Goal: Task Accomplishment & Management: Complete application form

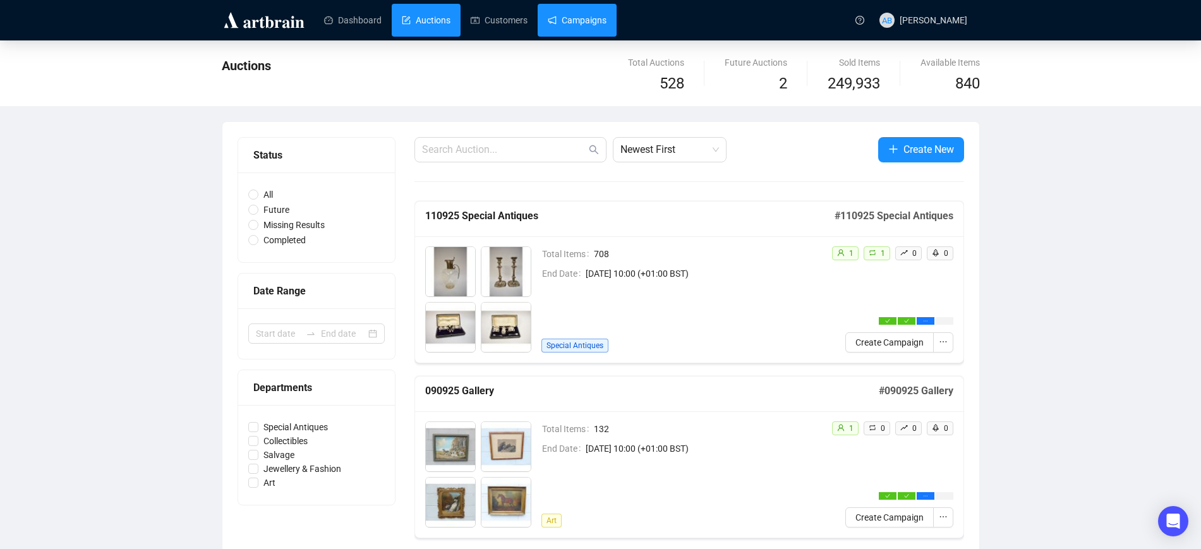
click at [572, 10] on link "Campaigns" at bounding box center [577, 20] width 59 height 33
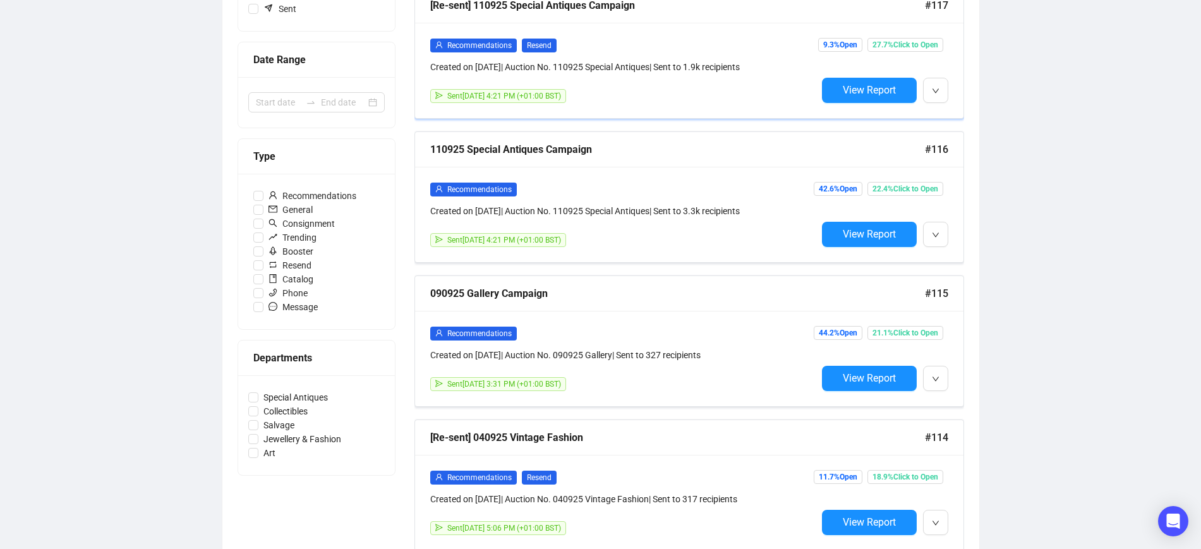
scroll to position [158, 0]
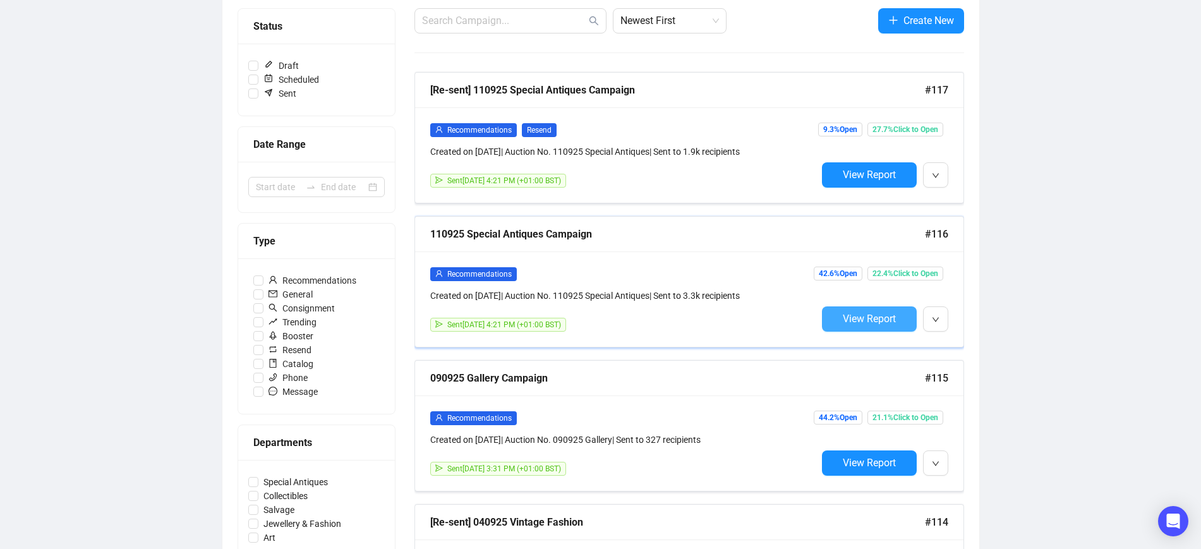
click at [855, 313] on span "View Report" at bounding box center [869, 319] width 53 height 12
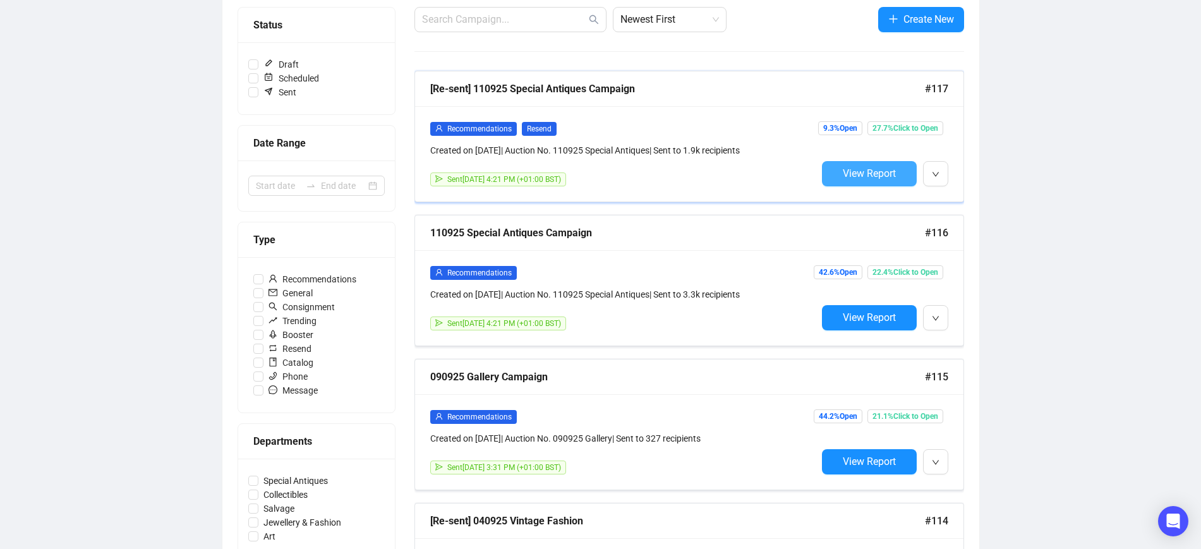
click at [864, 171] on span "View Report" at bounding box center [869, 173] width 53 height 12
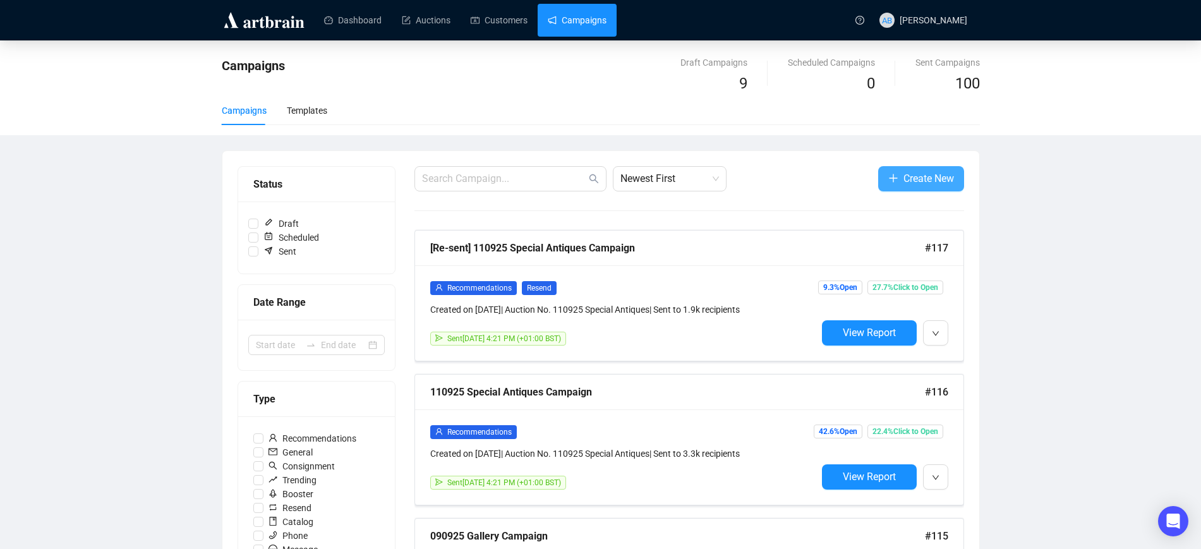
click at [925, 181] on span "Create New" at bounding box center [928, 179] width 51 height 16
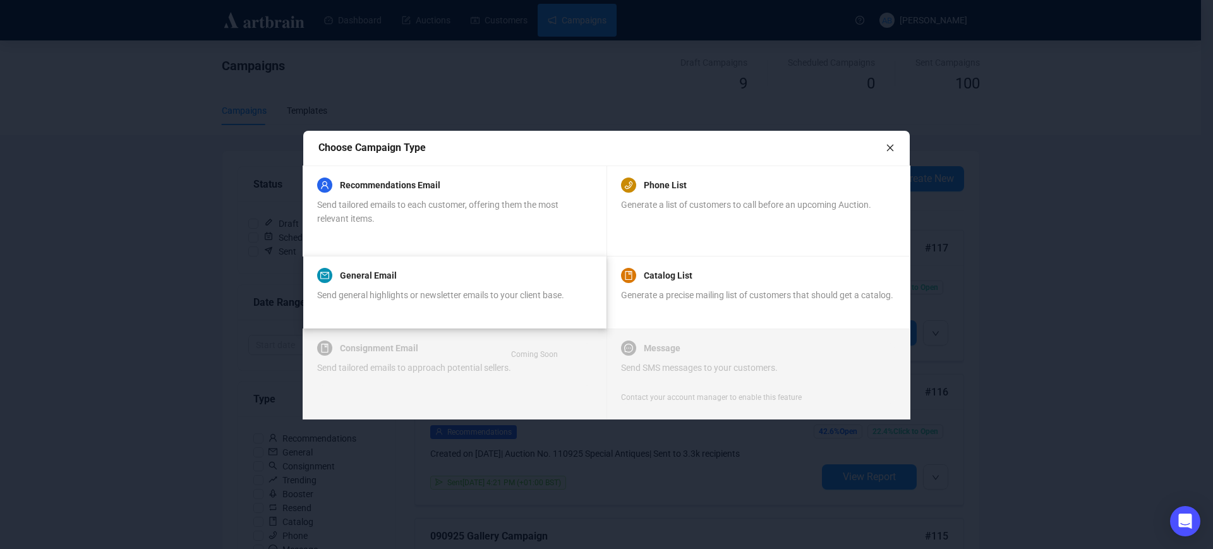
click at [435, 310] on div "Send general highlights or newsletter emails to your client base." at bounding box center [440, 302] width 247 height 28
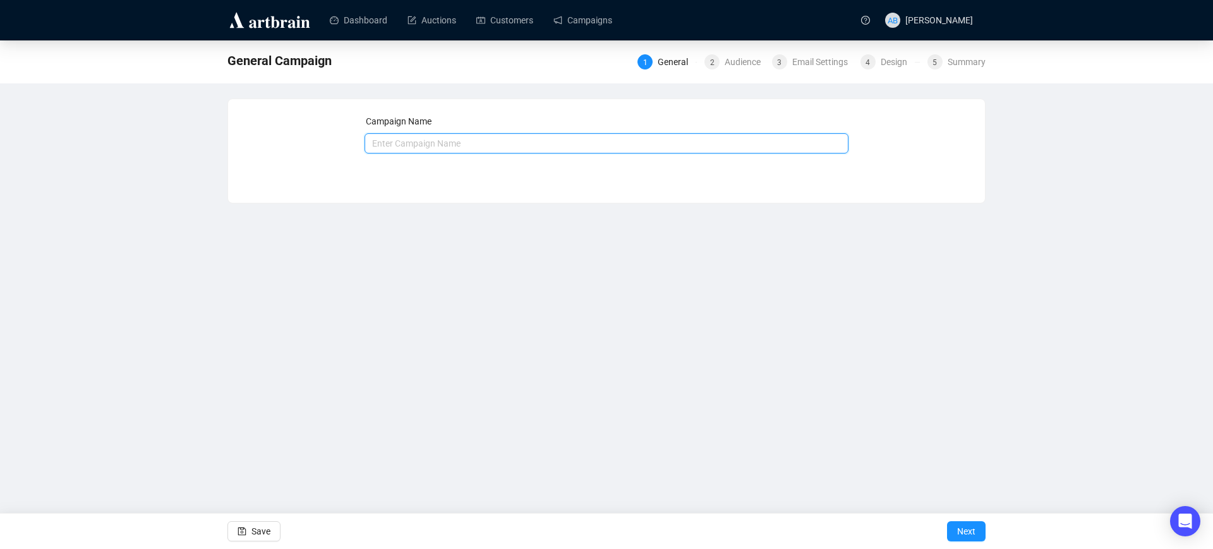
click at [434, 145] on input "text" at bounding box center [607, 143] width 485 height 20
type input "Jarrolds Letheringsett Valuation Day"
click at [951, 531] on button "Next" at bounding box center [966, 531] width 39 height 20
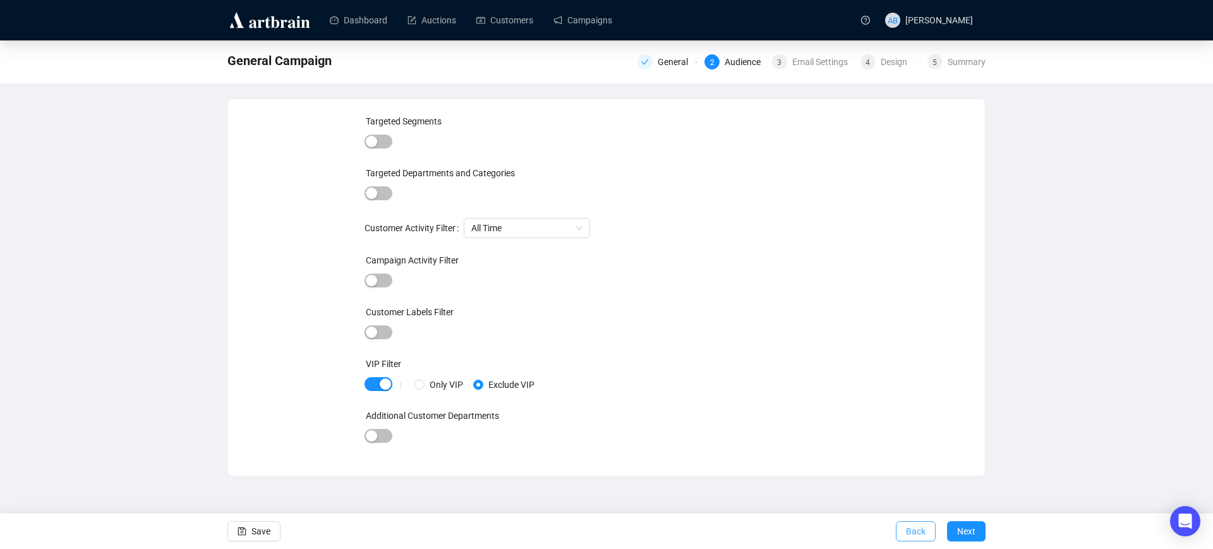
click at [906, 533] on button "Back" at bounding box center [916, 531] width 40 height 20
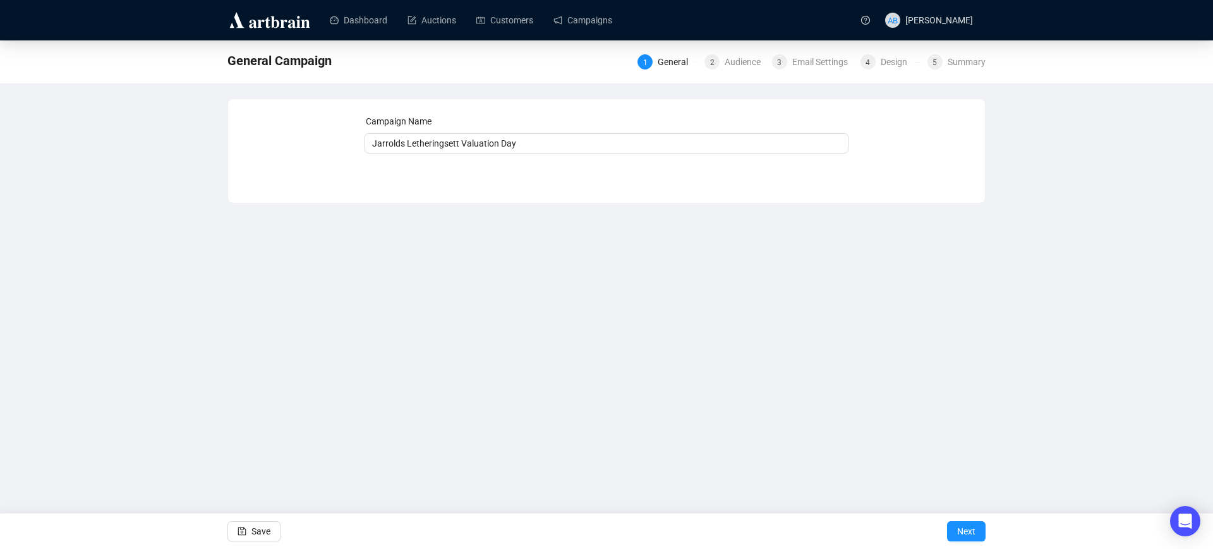
click at [540, 129] on div "Campaign Name" at bounding box center [607, 123] width 485 height 19
click at [546, 140] on input "Jarrolds Letheringsett Valuation Day" at bounding box center [607, 143] width 485 height 20
type input "Jarrolds Letheringsett Valuation Day [DATE]"
click at [950, 528] on button "Next" at bounding box center [966, 531] width 39 height 20
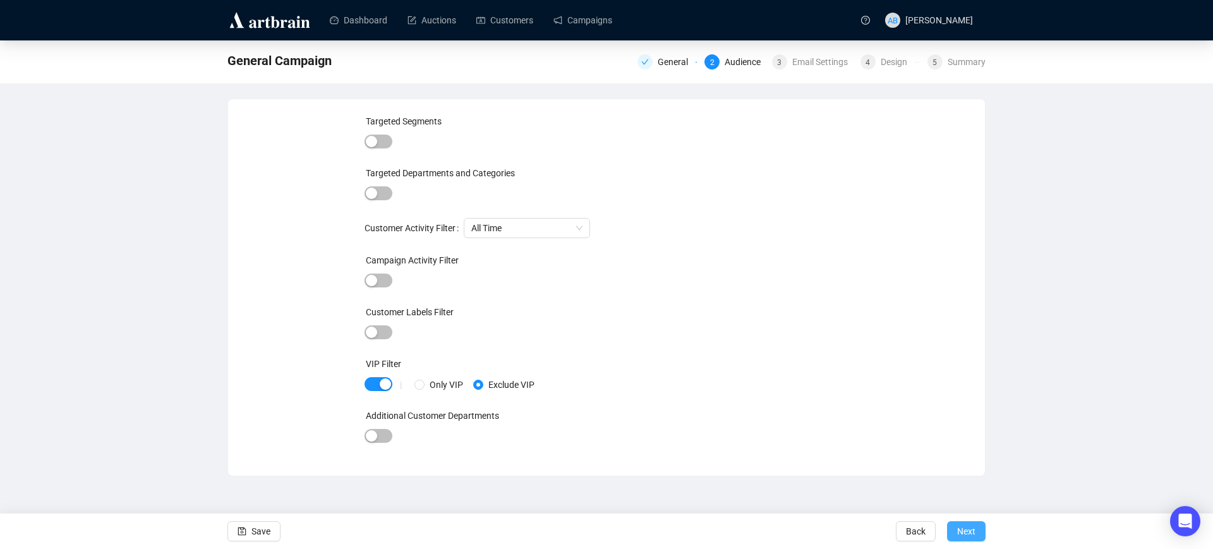
click at [972, 526] on span "Next" at bounding box center [966, 531] width 18 height 35
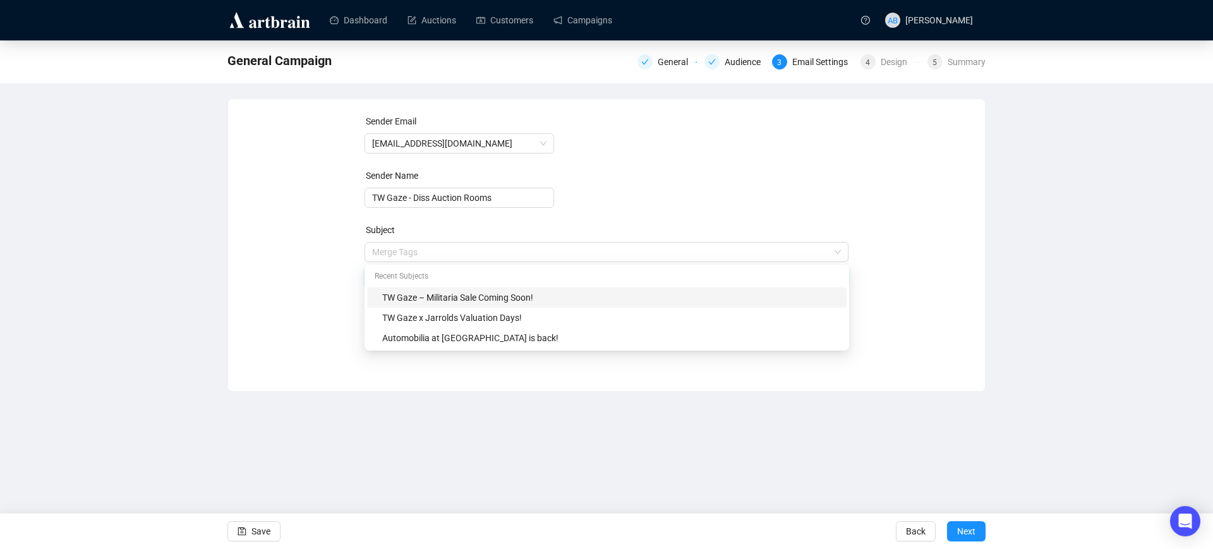
click at [547, 250] on span "Merge Tags TW Gaze – Militaria Sale Coming Soon!" at bounding box center [607, 264] width 485 height 35
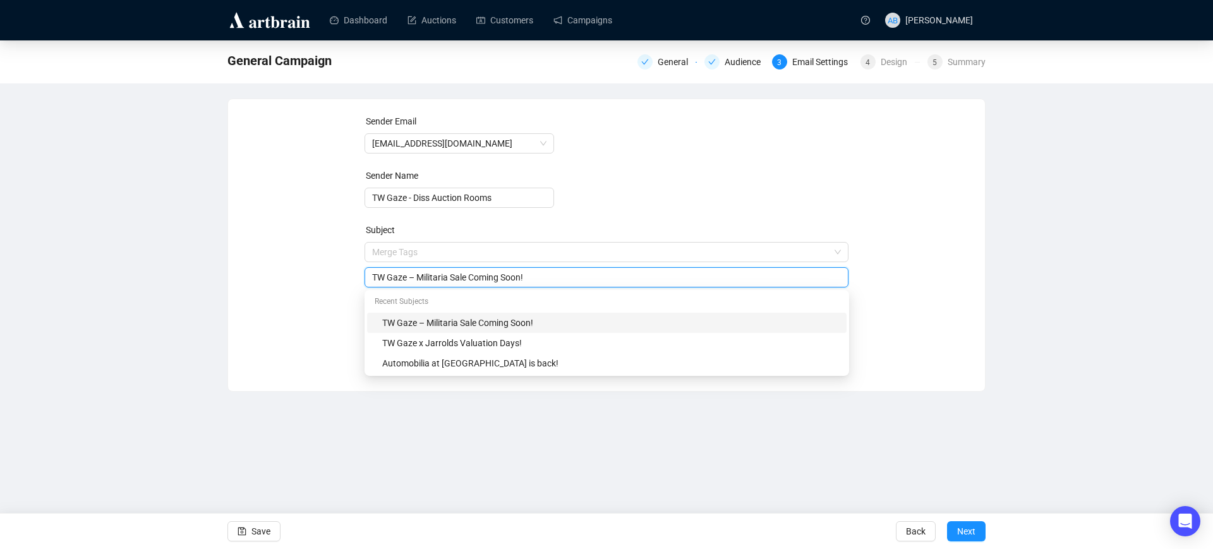
drag, startPoint x: 551, startPoint y: 272, endPoint x: 359, endPoint y: 277, distance: 192.1
click at [359, 277] on div "Sender Email [EMAIL_ADDRESS][DOMAIN_NAME] Sender Name TW Gaze - Diss Auction Ro…" at bounding box center [606, 235] width 727 height 243
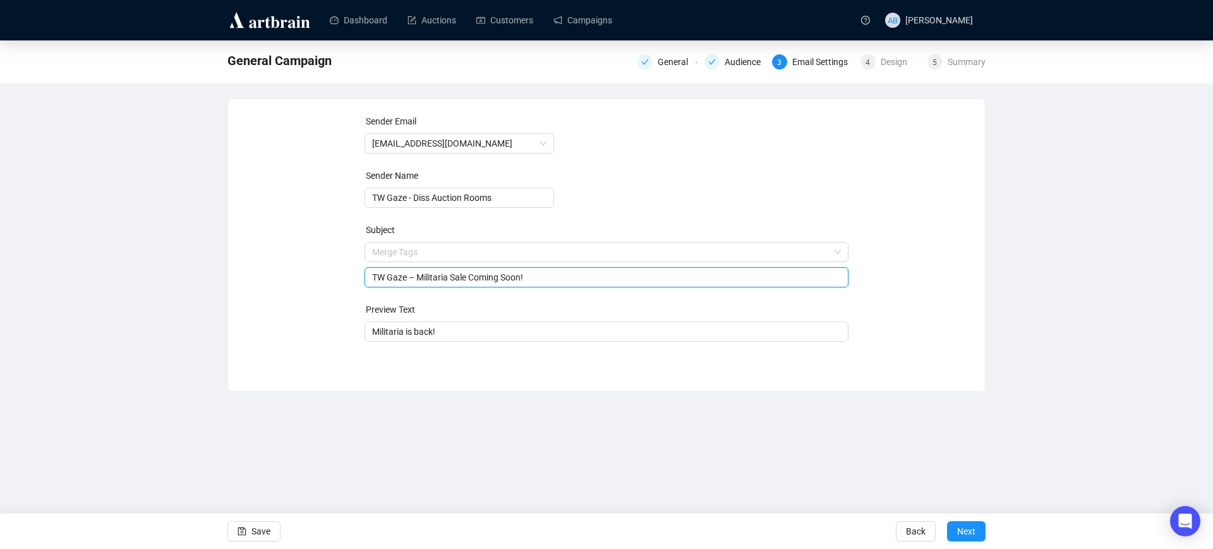
paste input "Bring Your Treasures to Light – Free Auction Valuations at [GEOGRAPHIC_DATA]"
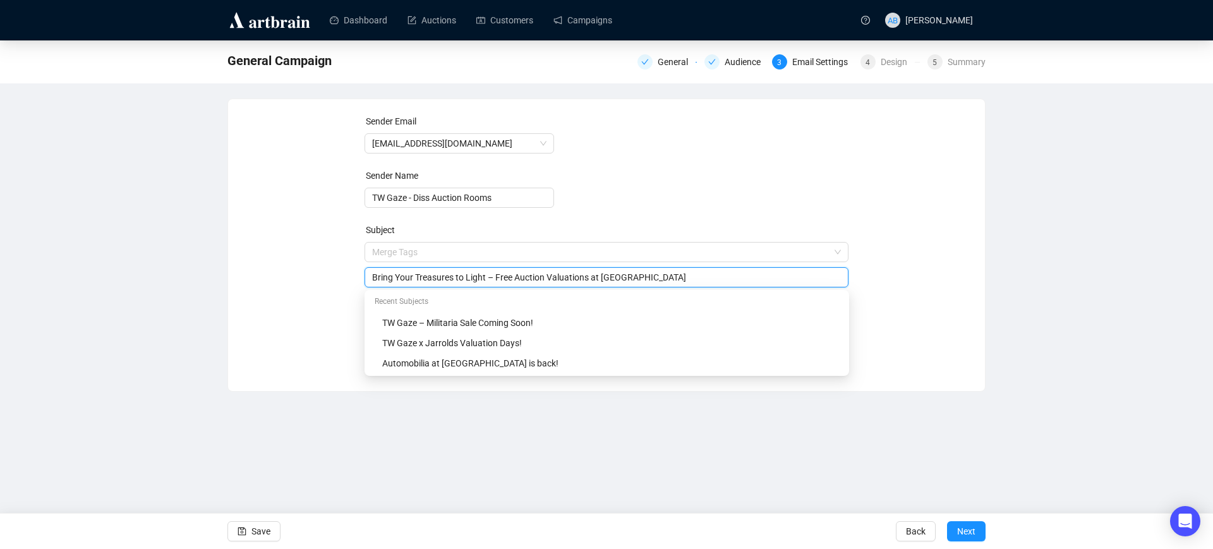
click at [493, 278] on input "Bring Your Treasures to Light – Free Auction Valuations at [GEOGRAPHIC_DATA]" at bounding box center [606, 277] width 469 height 14
click at [641, 281] on input "Bring Your Treasures to Light - Auction Valuations at [GEOGRAPHIC_DATA]" at bounding box center [606, 277] width 469 height 14
type input "Bring Your Treasures to Light - Auction Valuations at Jarrolds Letheringsett"
click at [919, 324] on div "Sender Email [EMAIL_ADDRESS][DOMAIN_NAME] Sender Name TW Gaze - Diss Auction Ro…" at bounding box center [606, 235] width 727 height 243
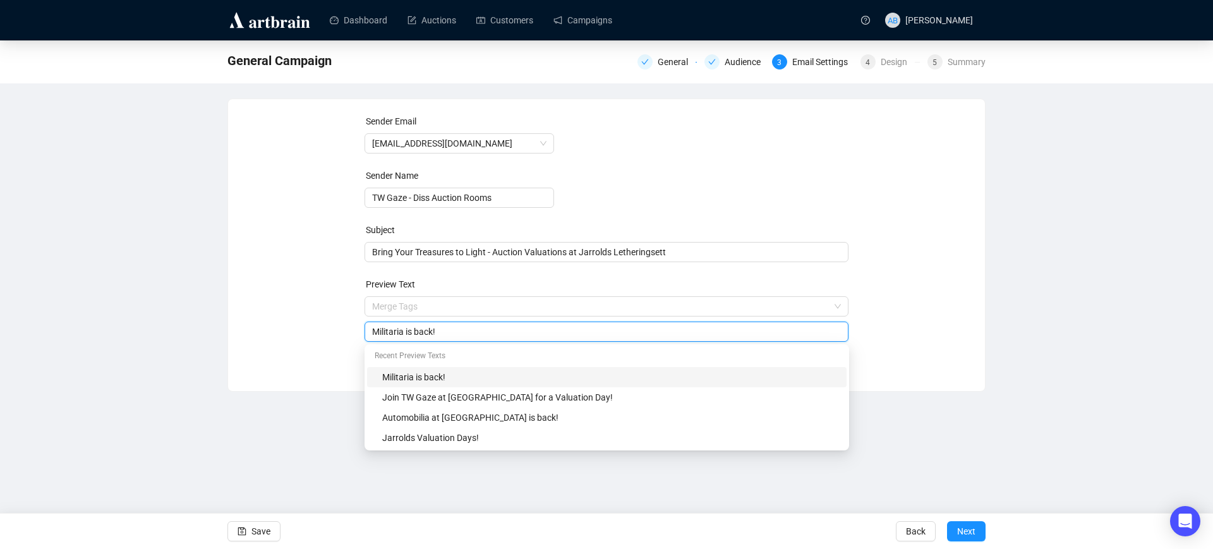
drag, startPoint x: 450, startPoint y: 327, endPoint x: 334, endPoint y: 327, distance: 115.6
click at [334, 327] on div "Sender Email [EMAIL_ADDRESS][DOMAIN_NAME] Sender Name TW Gaze - Diss Auction Ro…" at bounding box center [606, 235] width 727 height 243
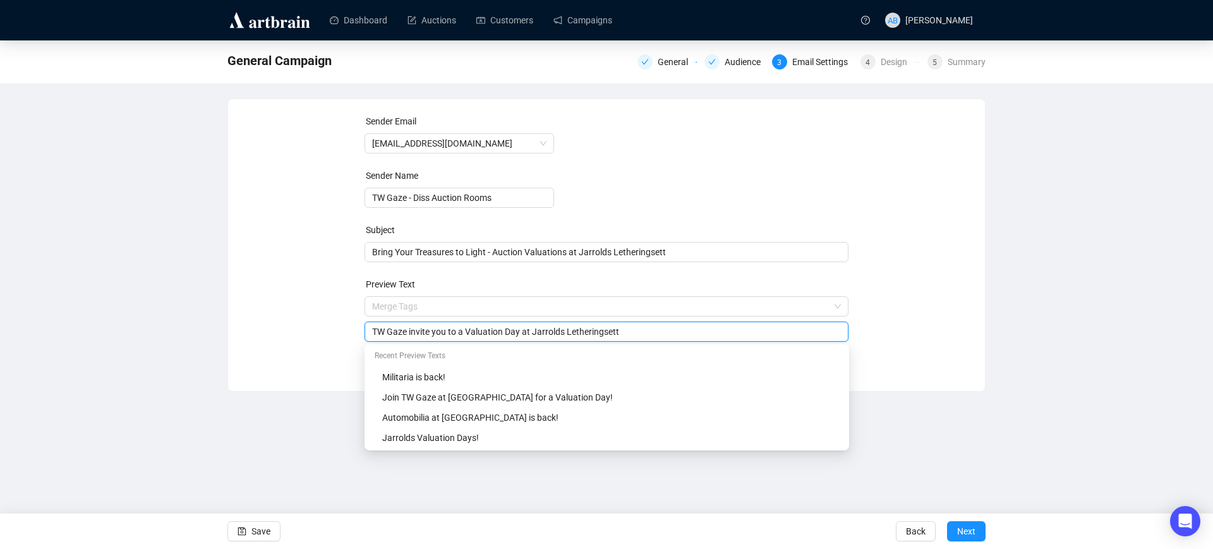
type input "TW Gaze invite you to a Valuation Day at Jarrolds Letheringsett"
click at [325, 343] on div "Sender Email [EMAIL_ADDRESS][DOMAIN_NAME] Sender Name TW Gaze - Diss Auction Ro…" at bounding box center [606, 235] width 727 height 243
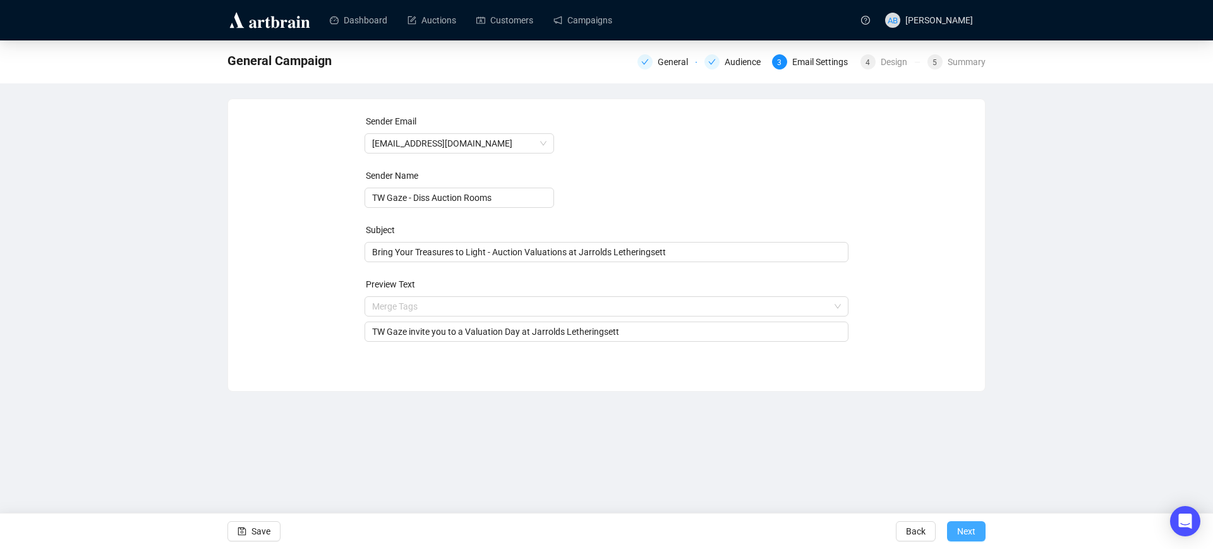
click at [966, 533] on span "Next" at bounding box center [966, 531] width 18 height 35
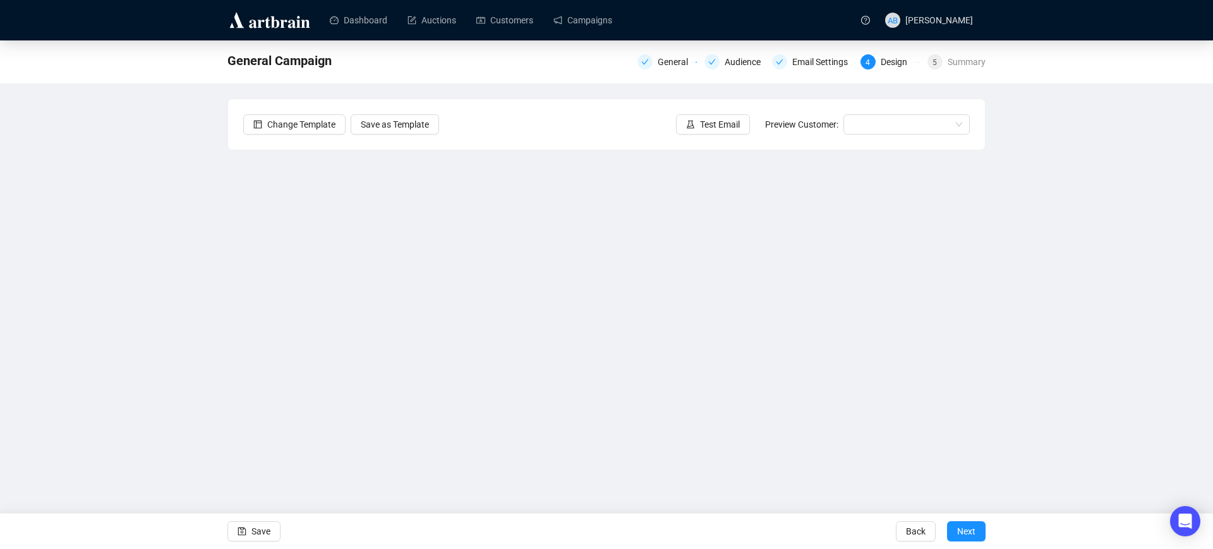
click at [215, 253] on div "General Campaign General Audience Email Settings 4 Design 5 Summary Change Temp…" at bounding box center [606, 265] width 1213 height 450
click at [258, 530] on span "Save" at bounding box center [260, 531] width 19 height 35
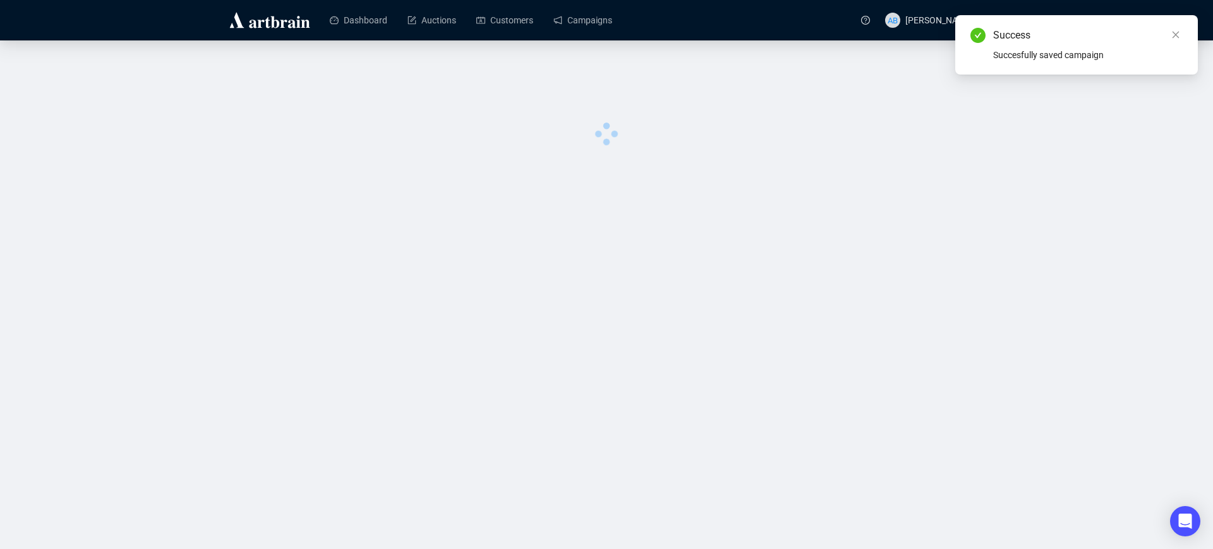
click at [518, 261] on div "Dashboard Auctions Customers Campaigns AB [PERSON_NAME] 0 image was uploaded" at bounding box center [606, 274] width 1213 height 549
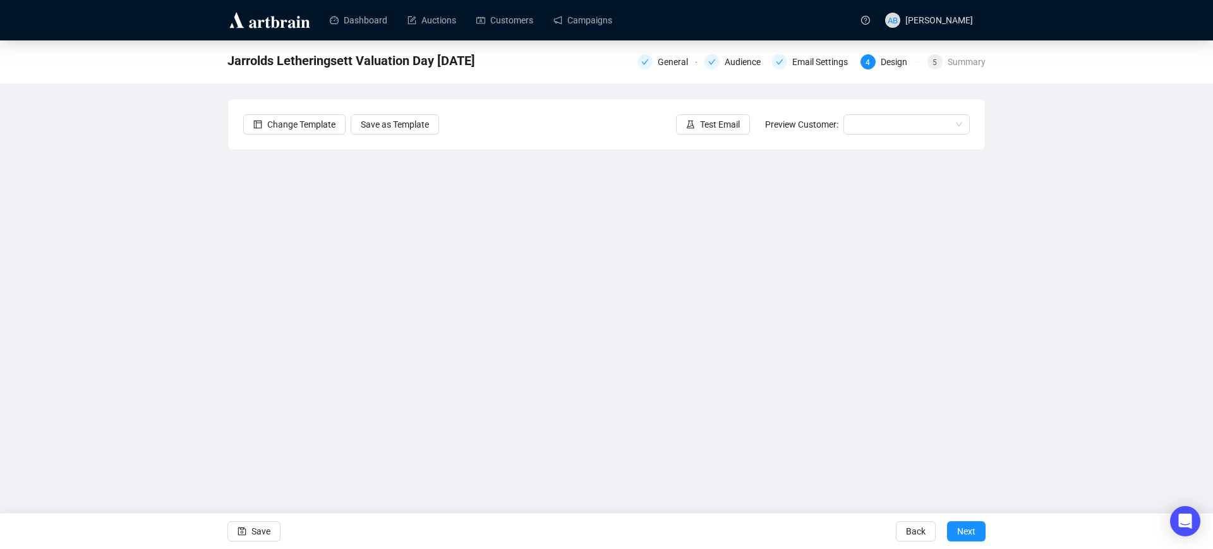
click at [184, 284] on div "Jarrolds Letheringsett Valuation Day [DATE] General Audience Email Settings 4 D…" at bounding box center [606, 265] width 1213 height 450
click at [47, 220] on div "Jarrolds Letheringsett Valuation Day [DATE] General Audience Email Settings 4 D…" at bounding box center [606, 265] width 1213 height 450
click at [255, 533] on span "Save" at bounding box center [260, 531] width 19 height 35
click at [116, 270] on div "Jarrolds Letheringsett Valuation Day [DATE] General Audience Email Settings 4 D…" at bounding box center [606, 265] width 1213 height 450
click at [214, 262] on div "Jarrolds Letheringsett Valuation Day [DATE] General Audience Email Settings 4 D…" at bounding box center [606, 265] width 1213 height 450
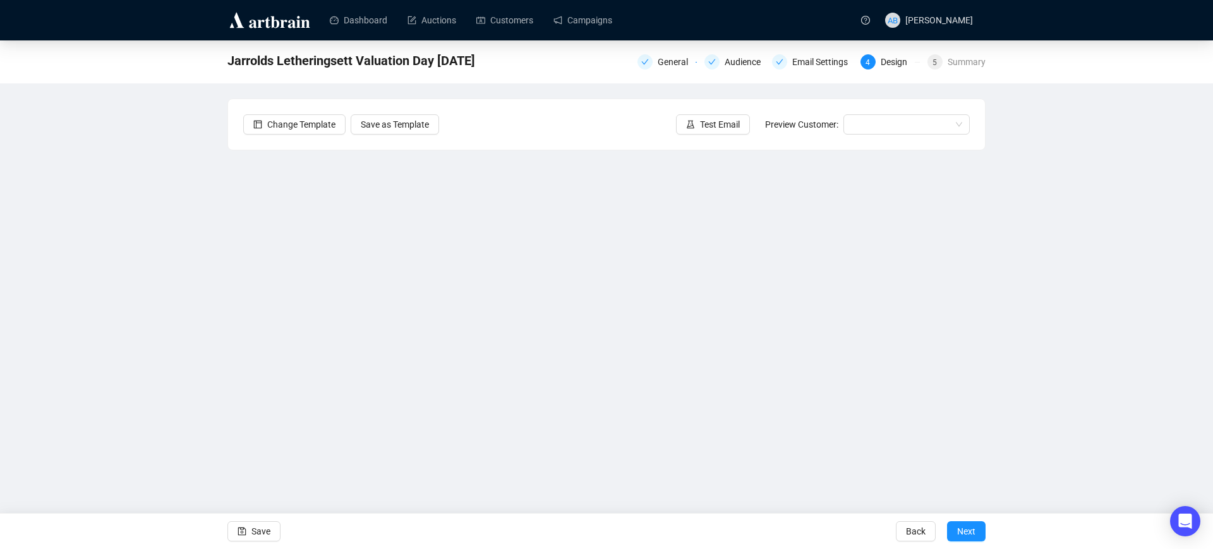
click at [82, 287] on div "Jarrolds Letheringsett Valuation Day [DATE] General Audience Email Settings 4 D…" at bounding box center [606, 265] width 1213 height 450
click at [255, 531] on span "Save" at bounding box center [260, 531] width 19 height 35
